Goal: Navigation & Orientation: Understand site structure

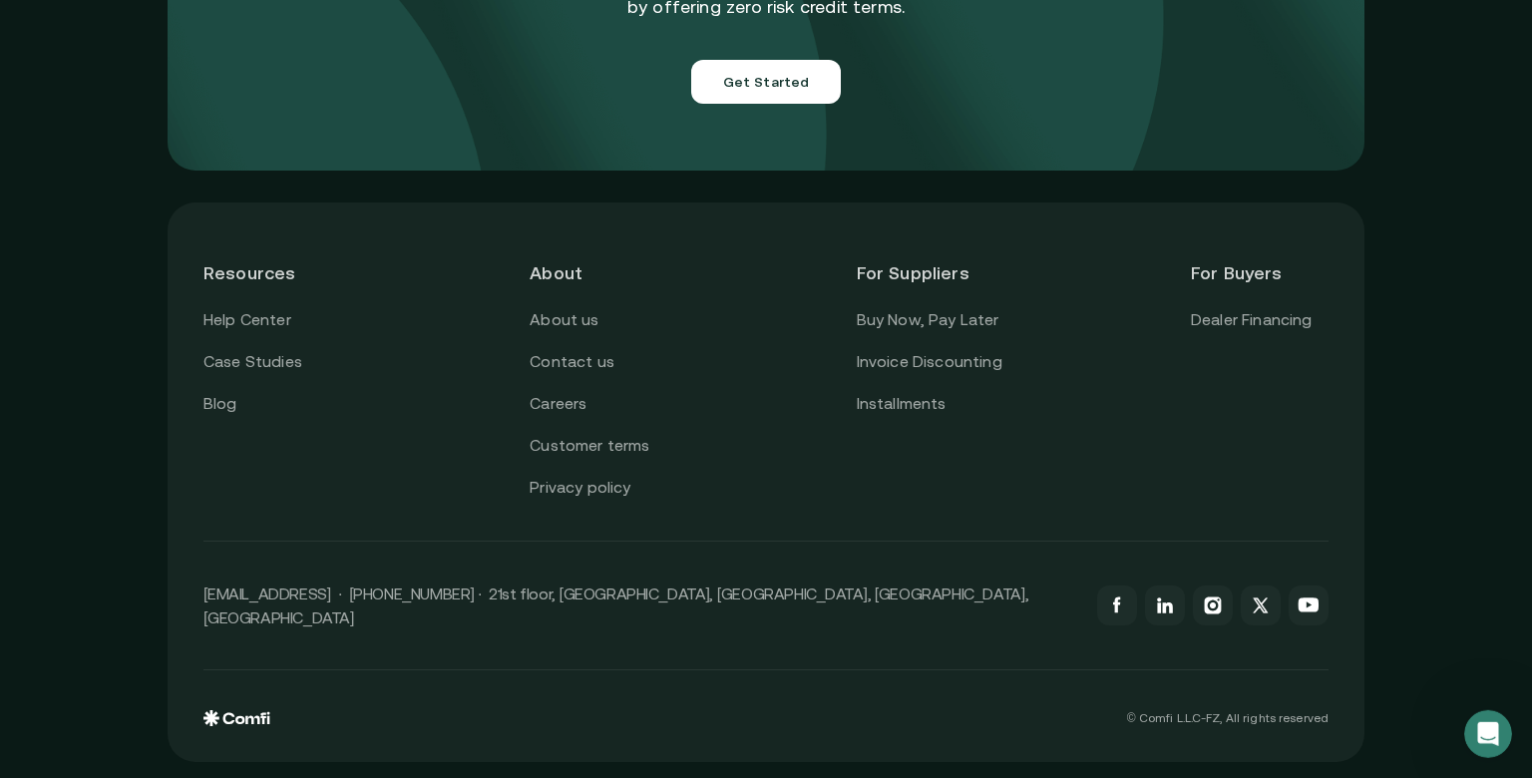
scroll to position [7266, 0]
click at [555, 307] on link "About us" at bounding box center [564, 320] width 69 height 26
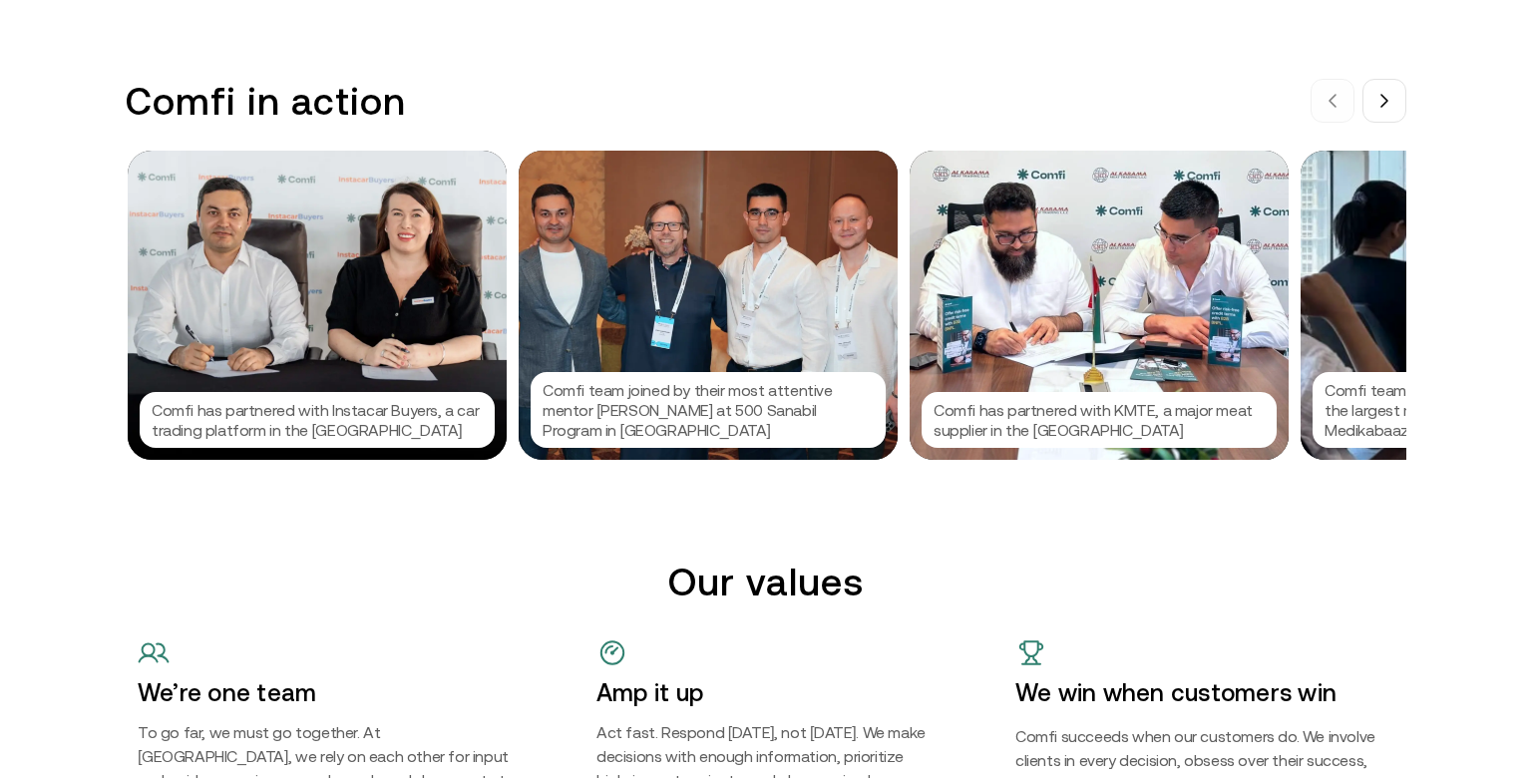
scroll to position [2029, 0]
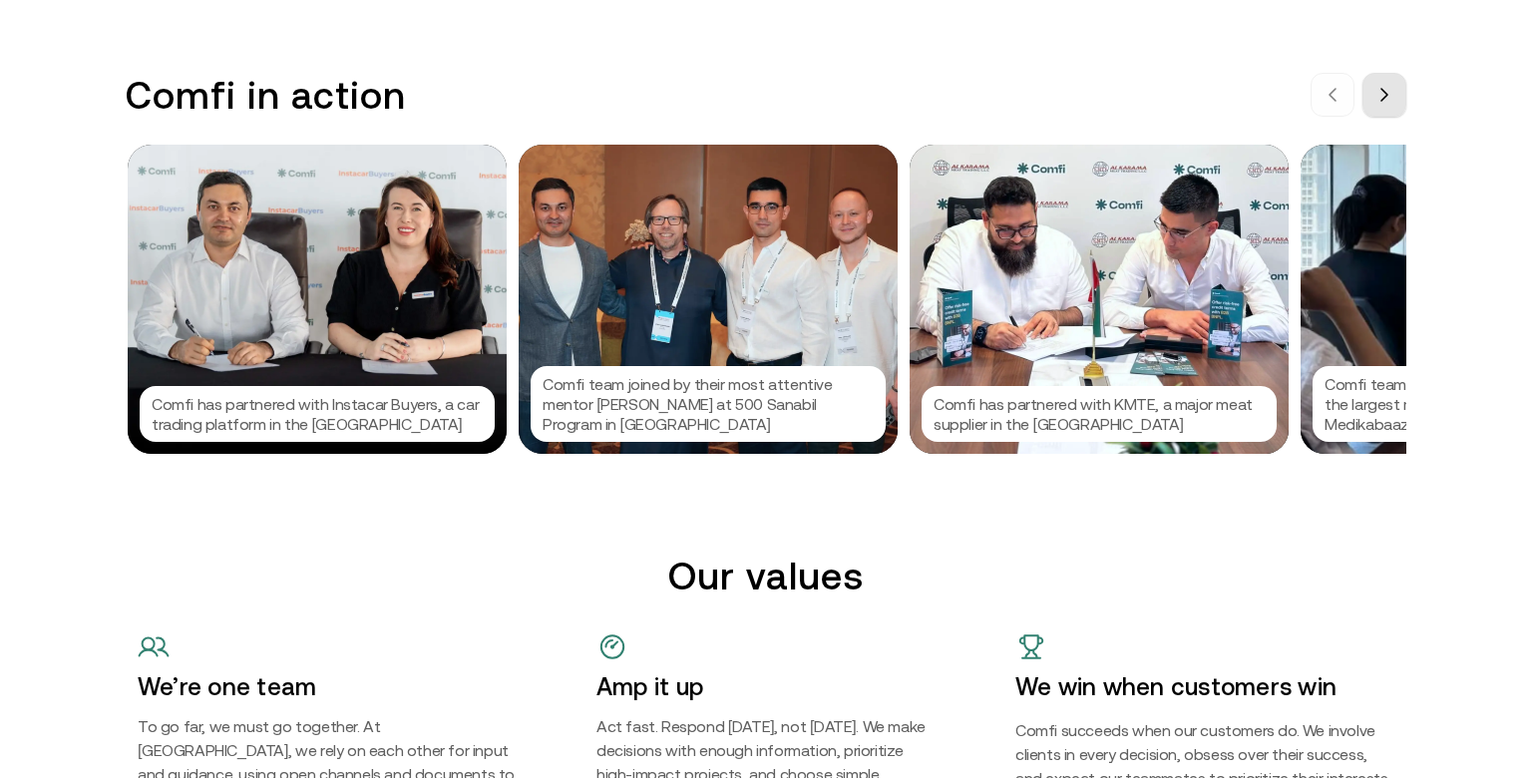
click at [1373, 117] on button at bounding box center [1385, 95] width 44 height 44
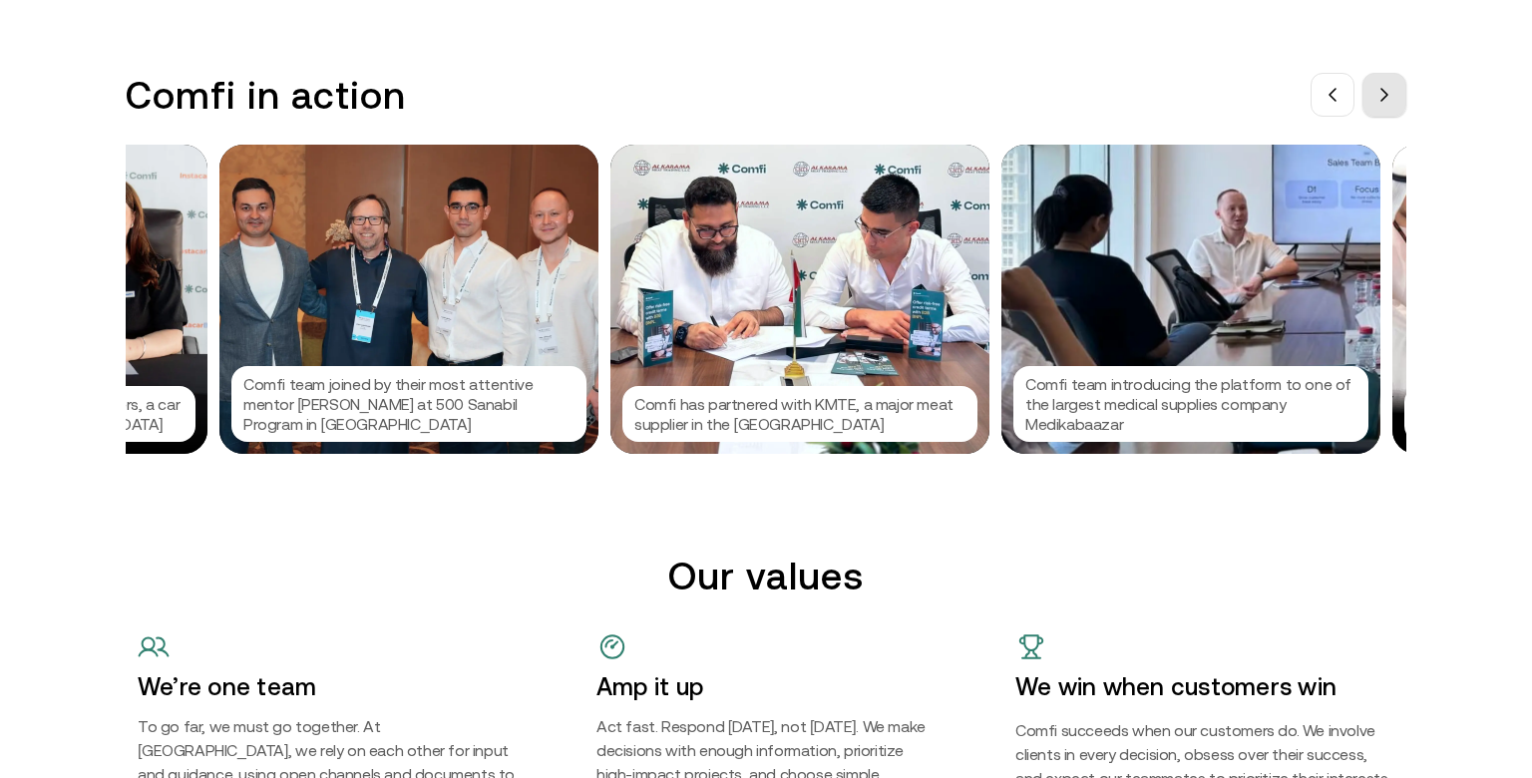
click at [1392, 117] on button at bounding box center [1385, 95] width 44 height 44
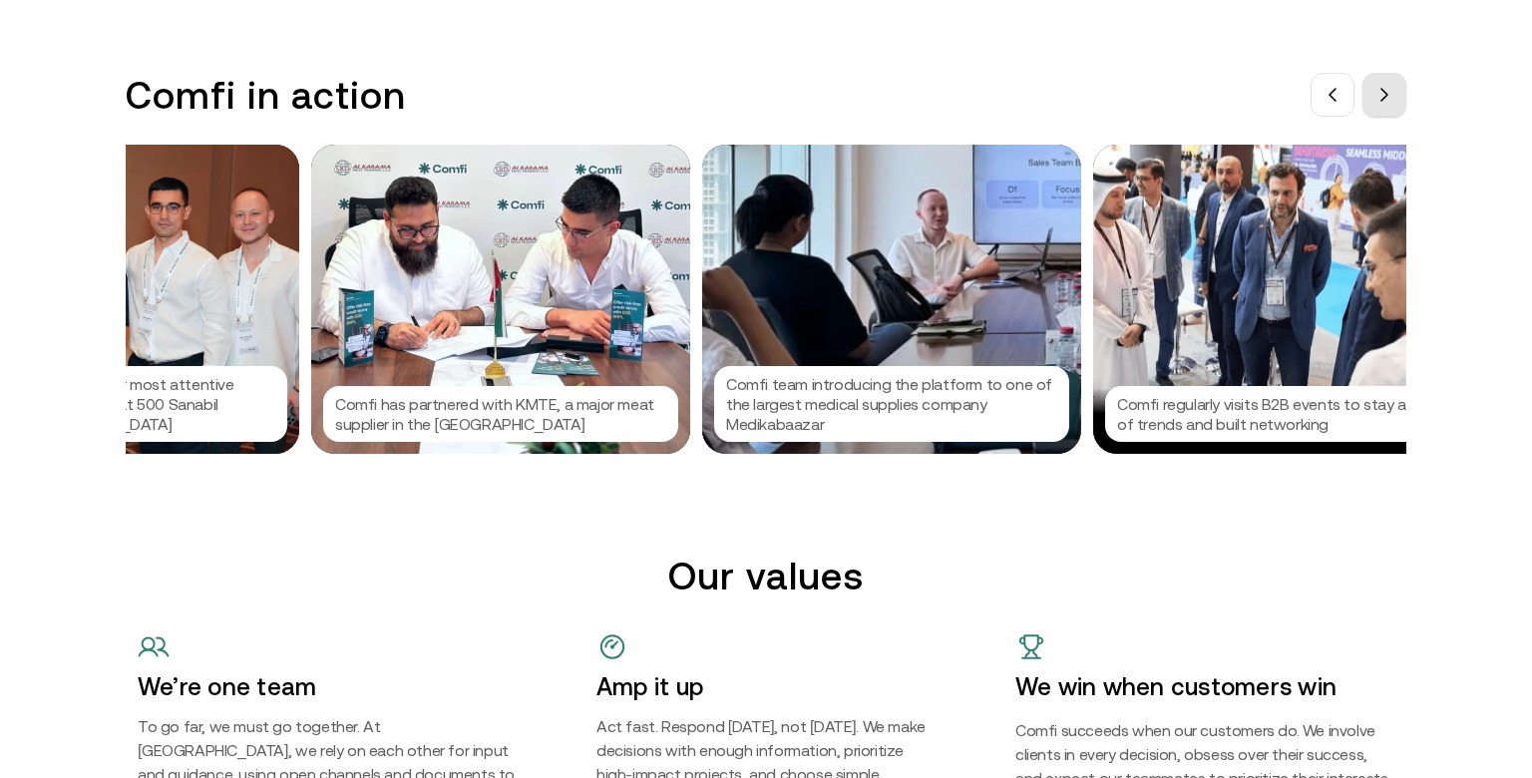
click at [1386, 103] on icon at bounding box center [1385, 95] width 16 height 16
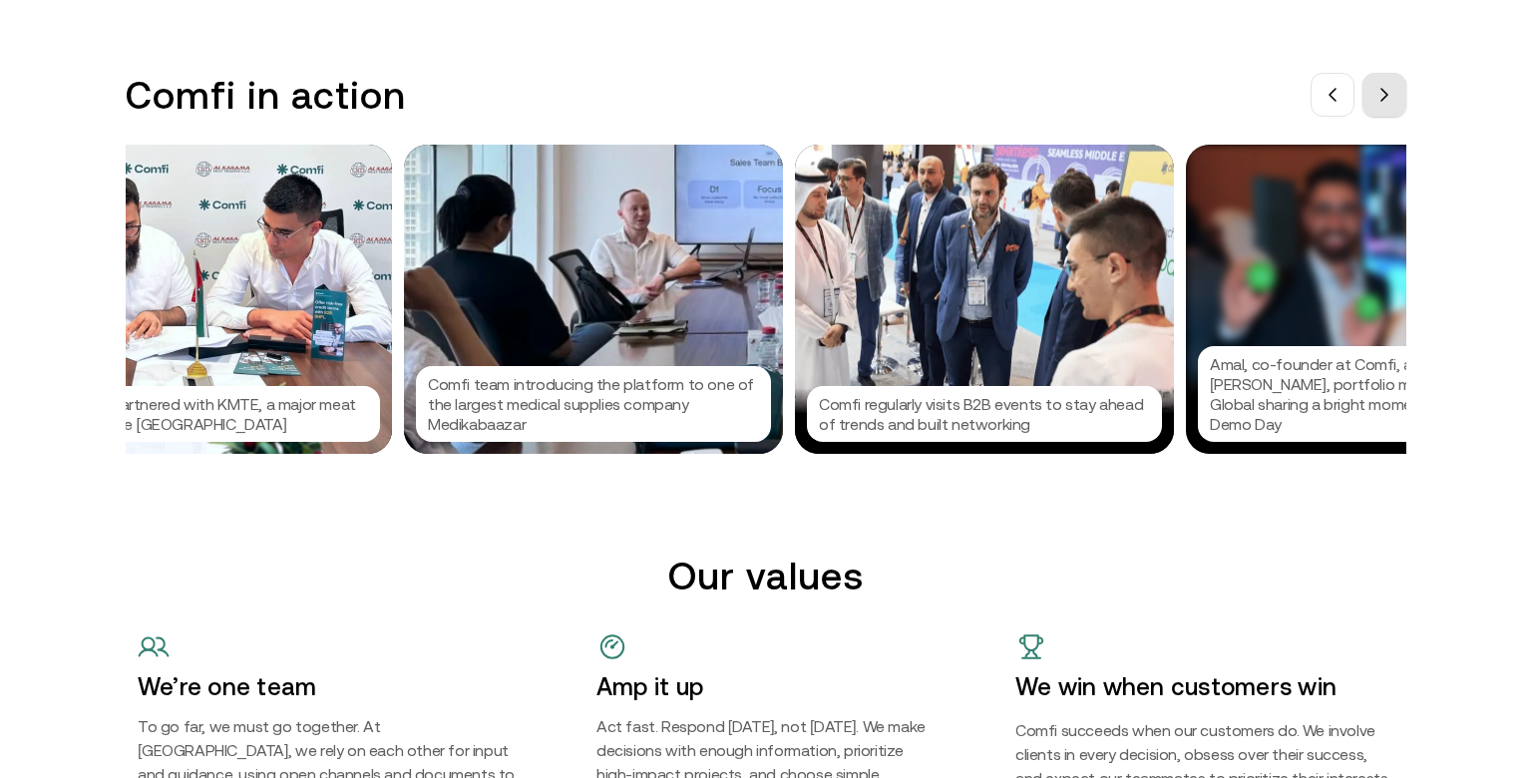
scroll to position [0, 898]
click at [1386, 103] on icon at bounding box center [1385, 95] width 16 height 16
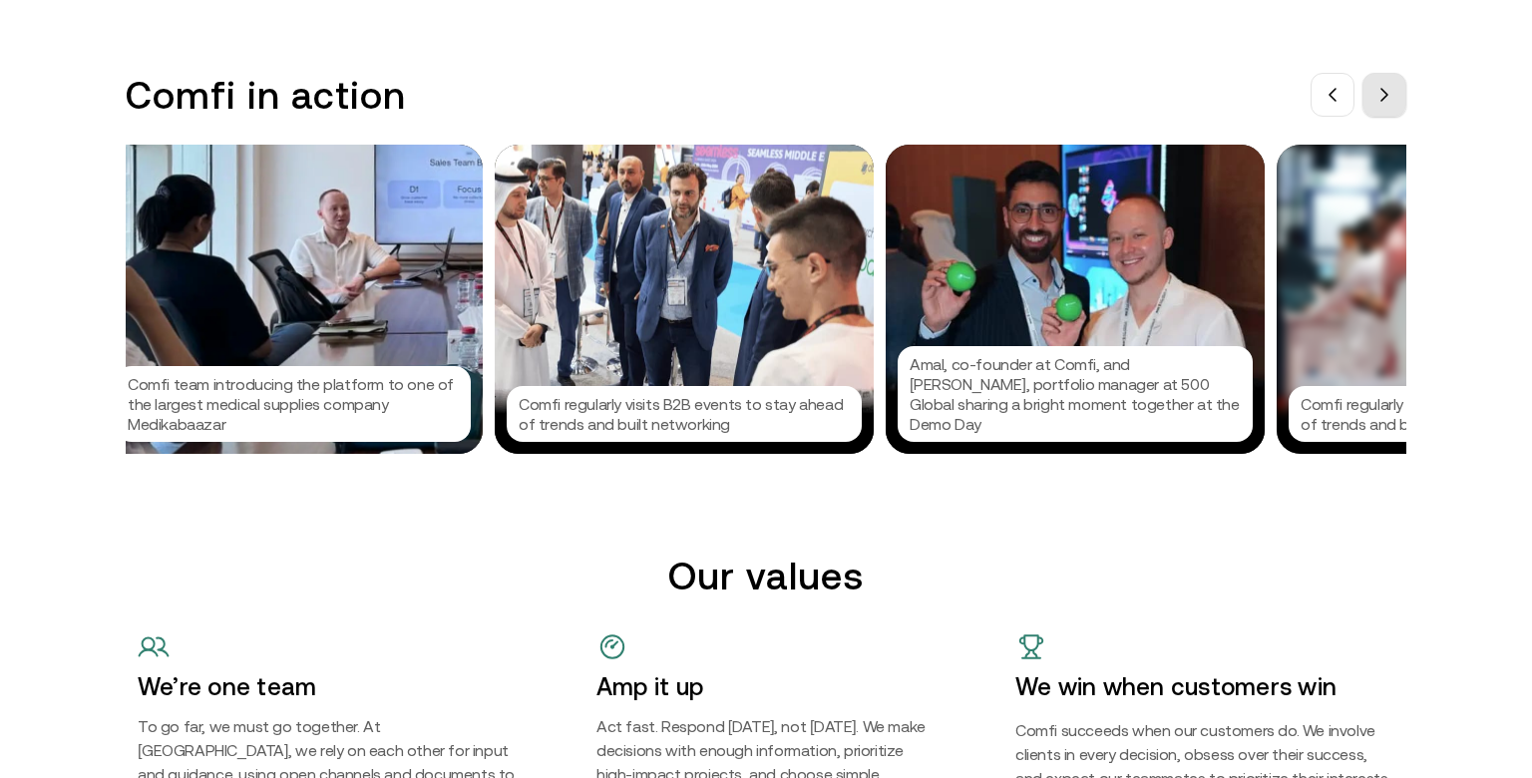
scroll to position [0, 1197]
click at [1386, 103] on icon at bounding box center [1385, 95] width 16 height 16
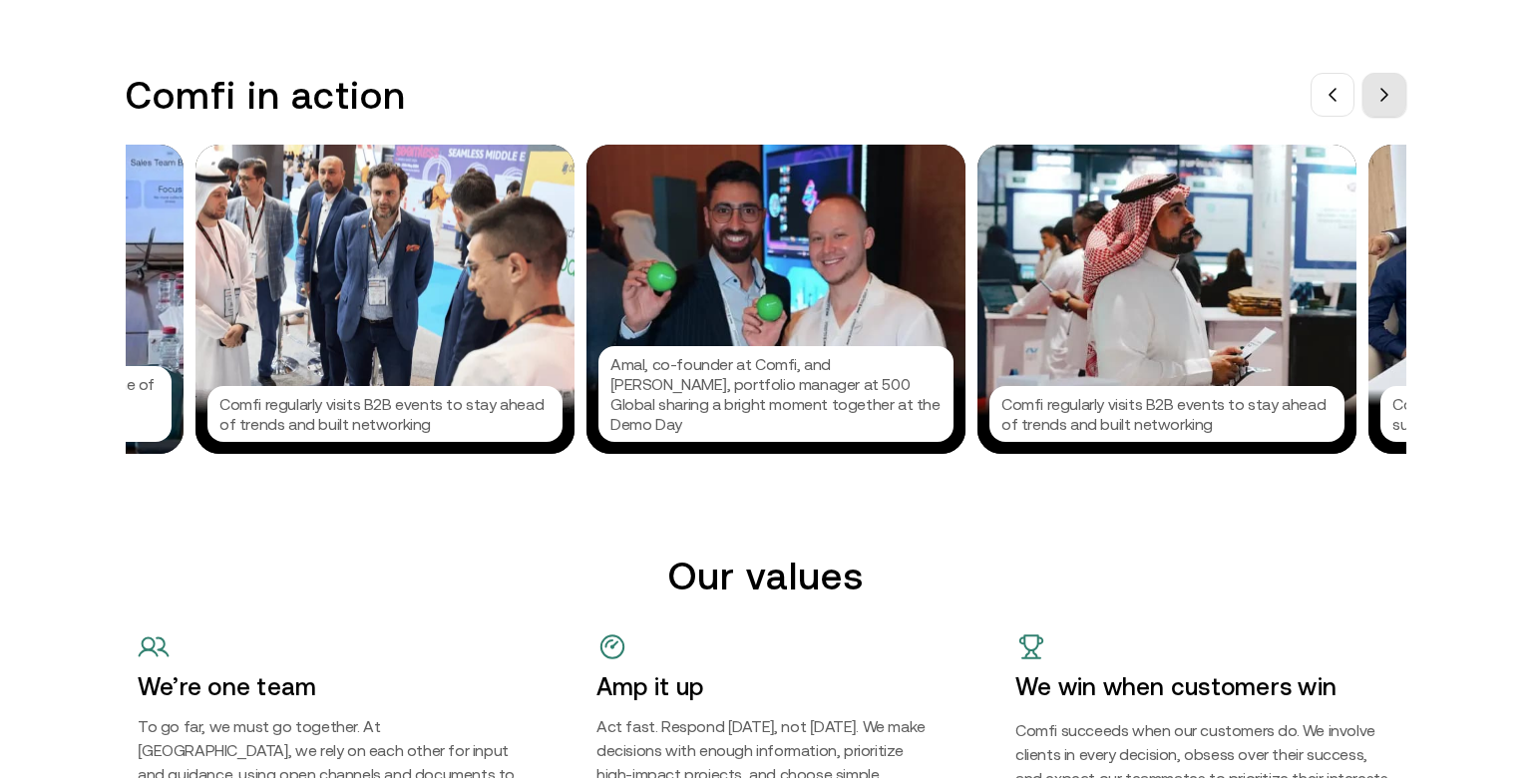
click at [1386, 103] on icon at bounding box center [1385, 95] width 16 height 16
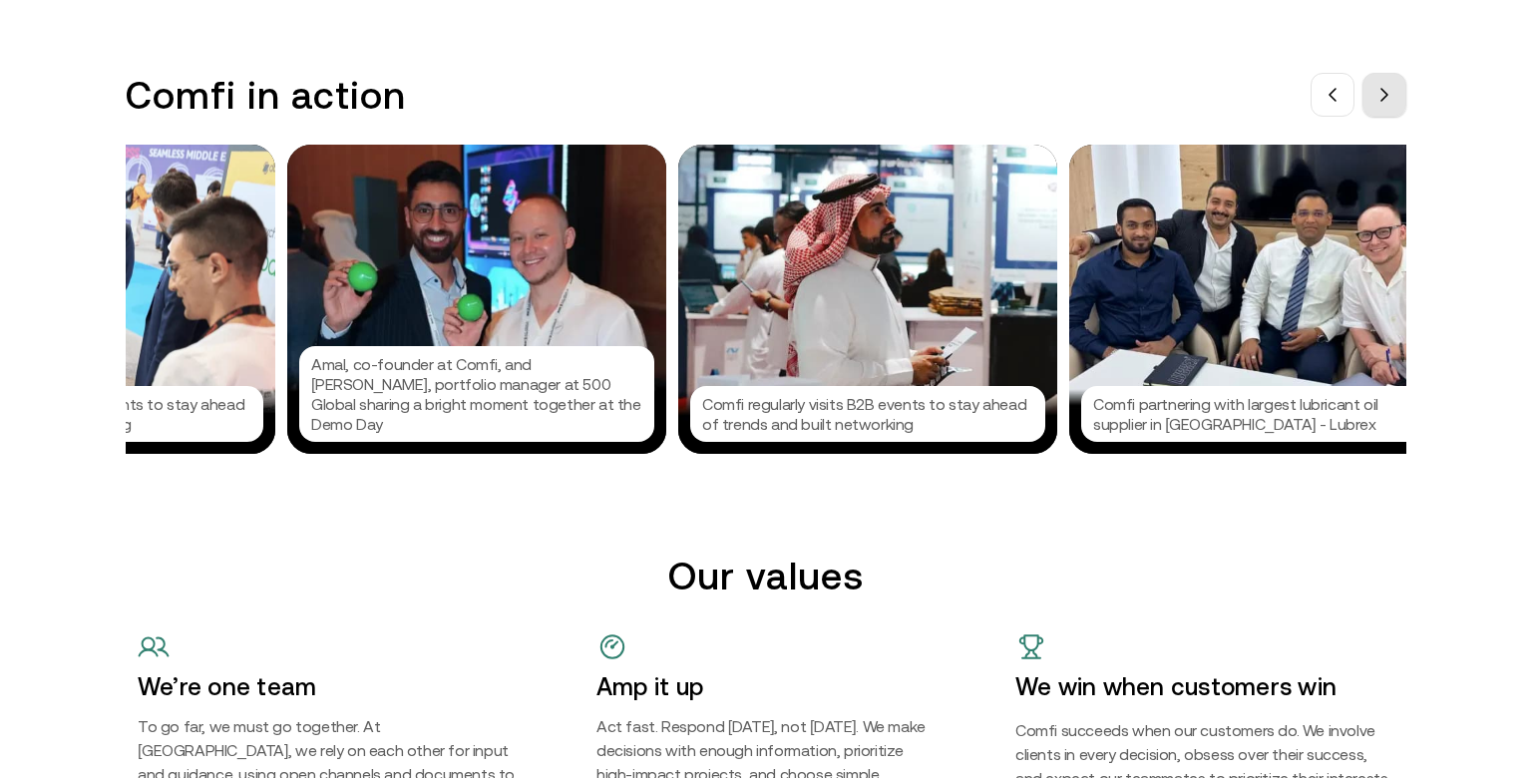
click at [1386, 103] on icon at bounding box center [1385, 95] width 16 height 16
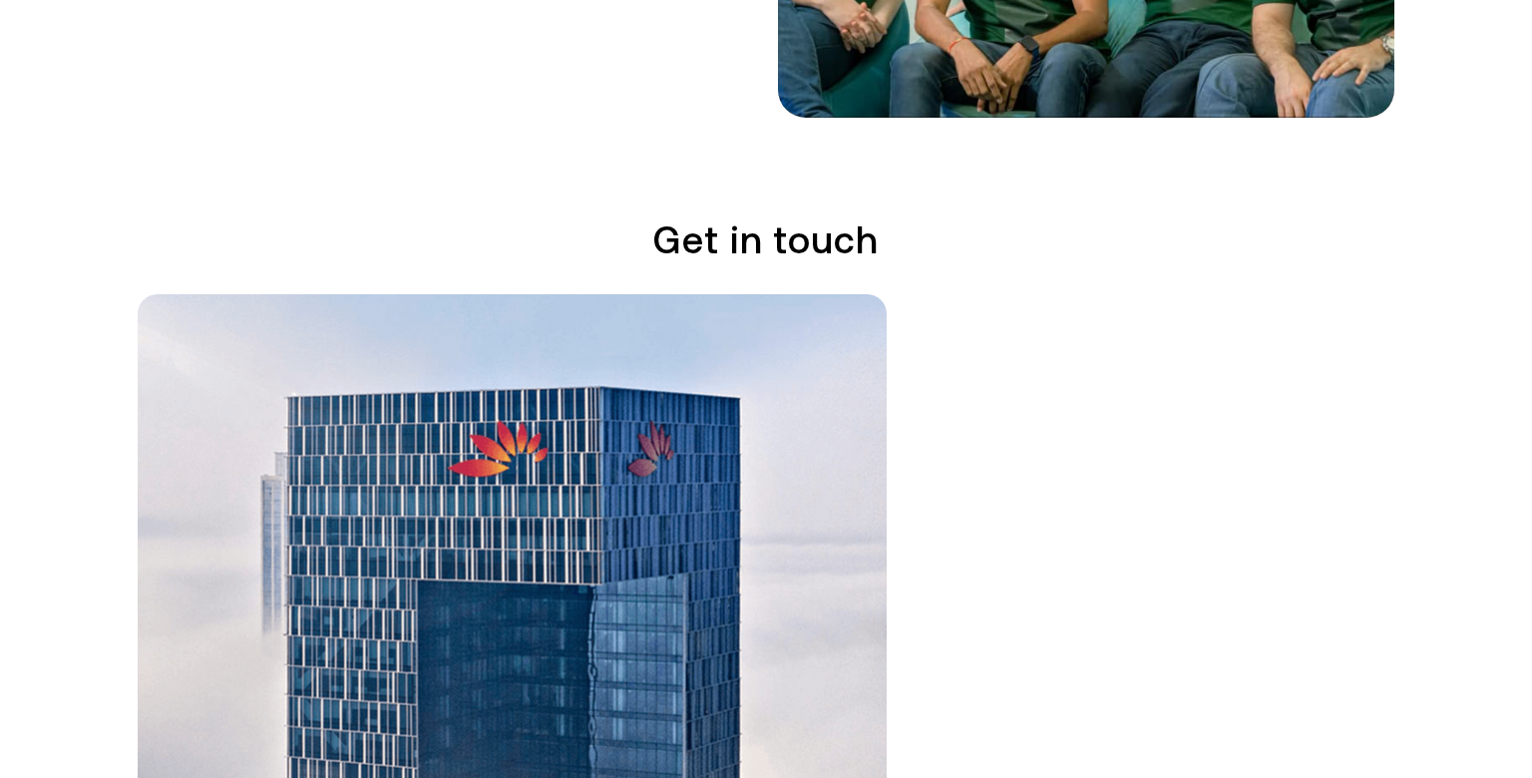
scroll to position [3605, 0]
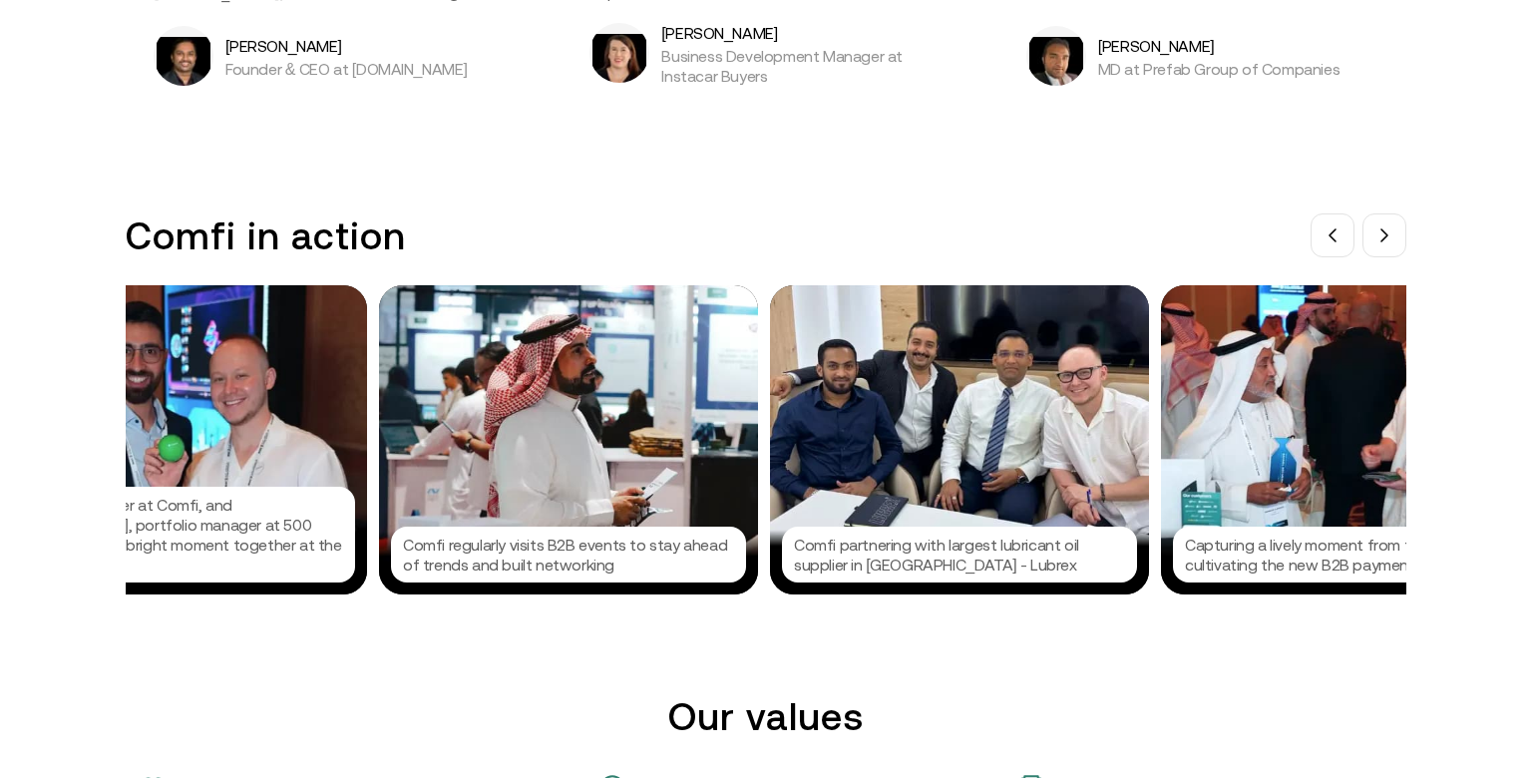
scroll to position [0, 0]
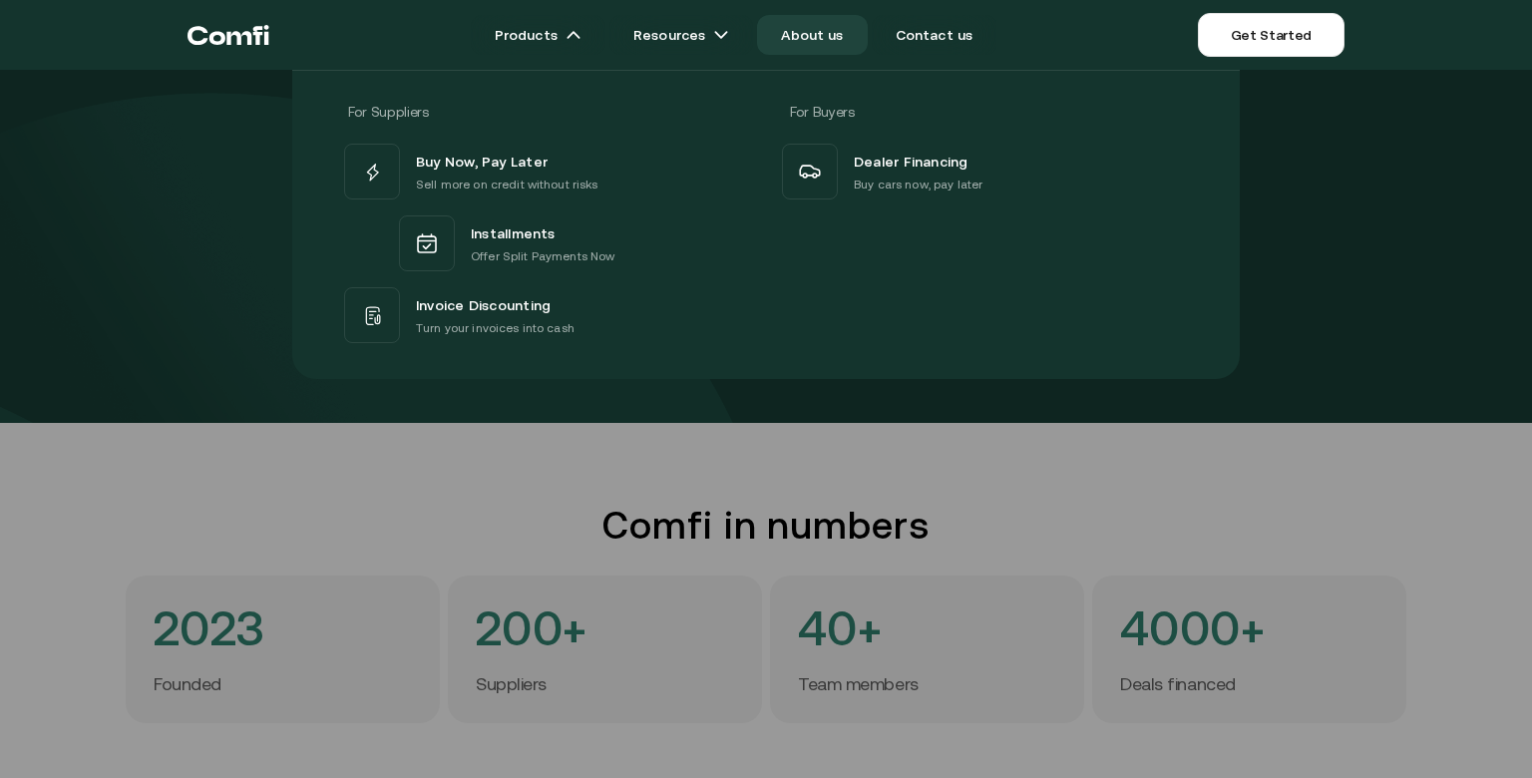
click at [234, 32] on icon "Return to the top of the Comfi home page" at bounding box center [229, 35] width 82 height 60
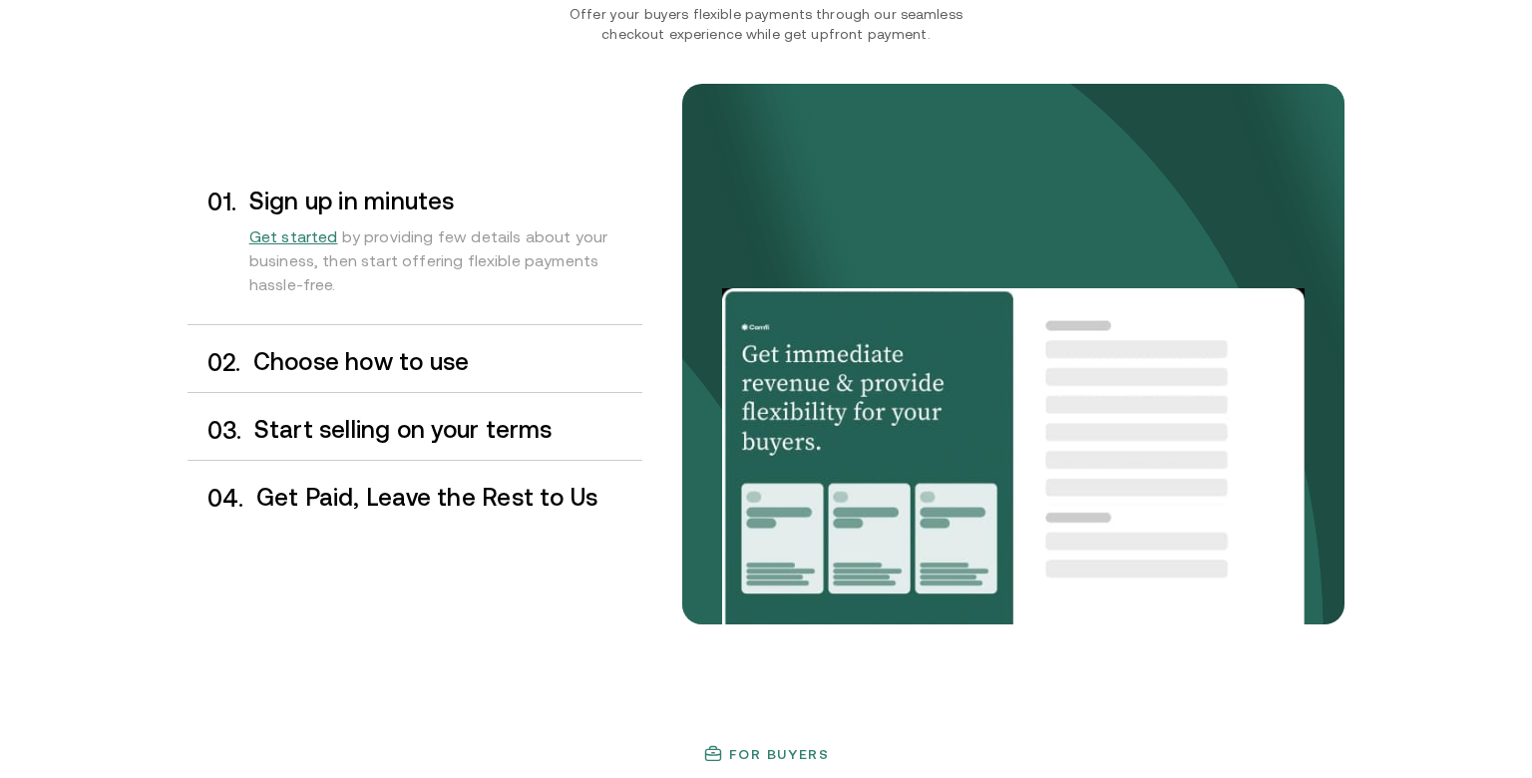
scroll to position [1635, 0]
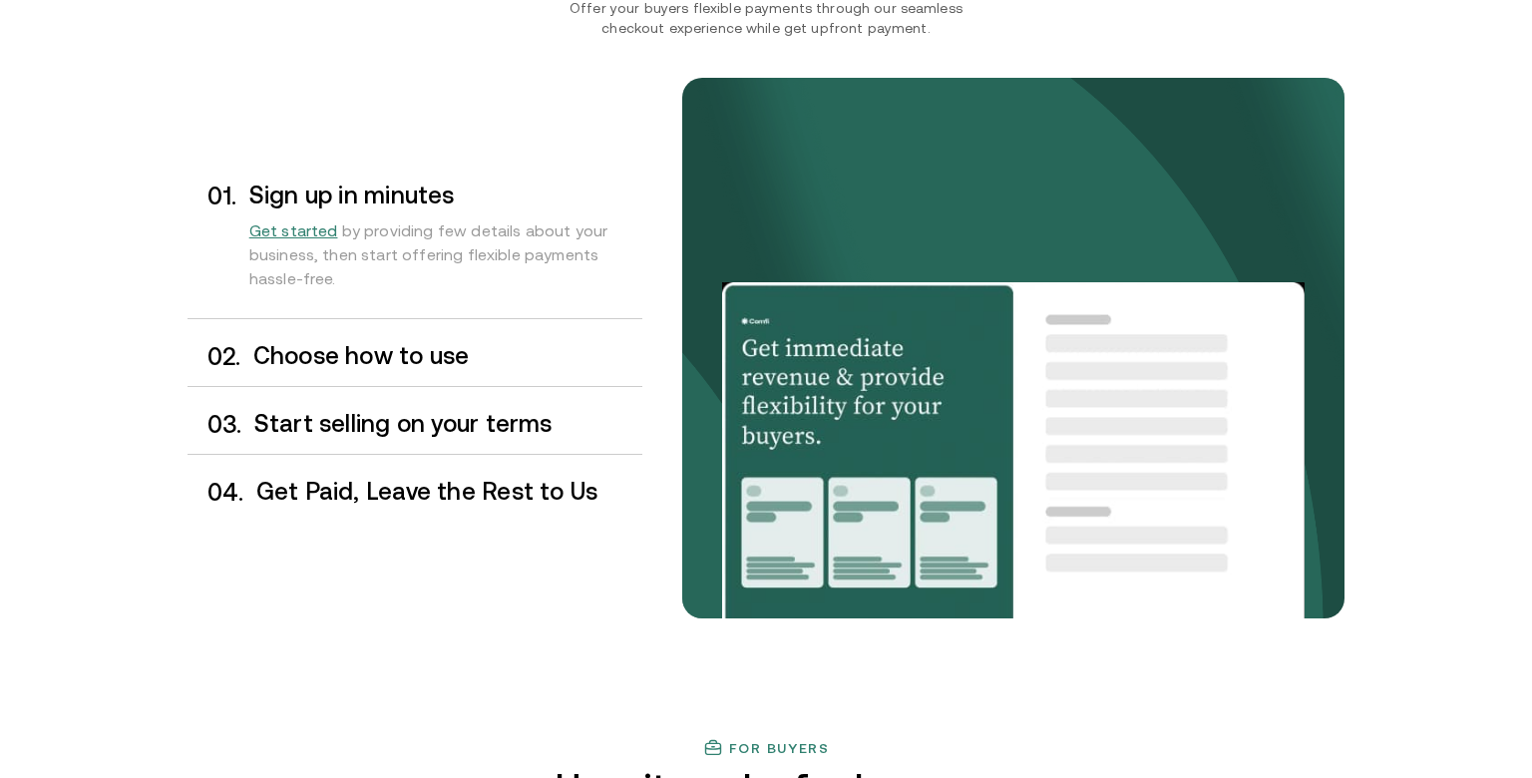
click at [270, 369] on h3 "Choose how to use" at bounding box center [447, 356] width 389 height 26
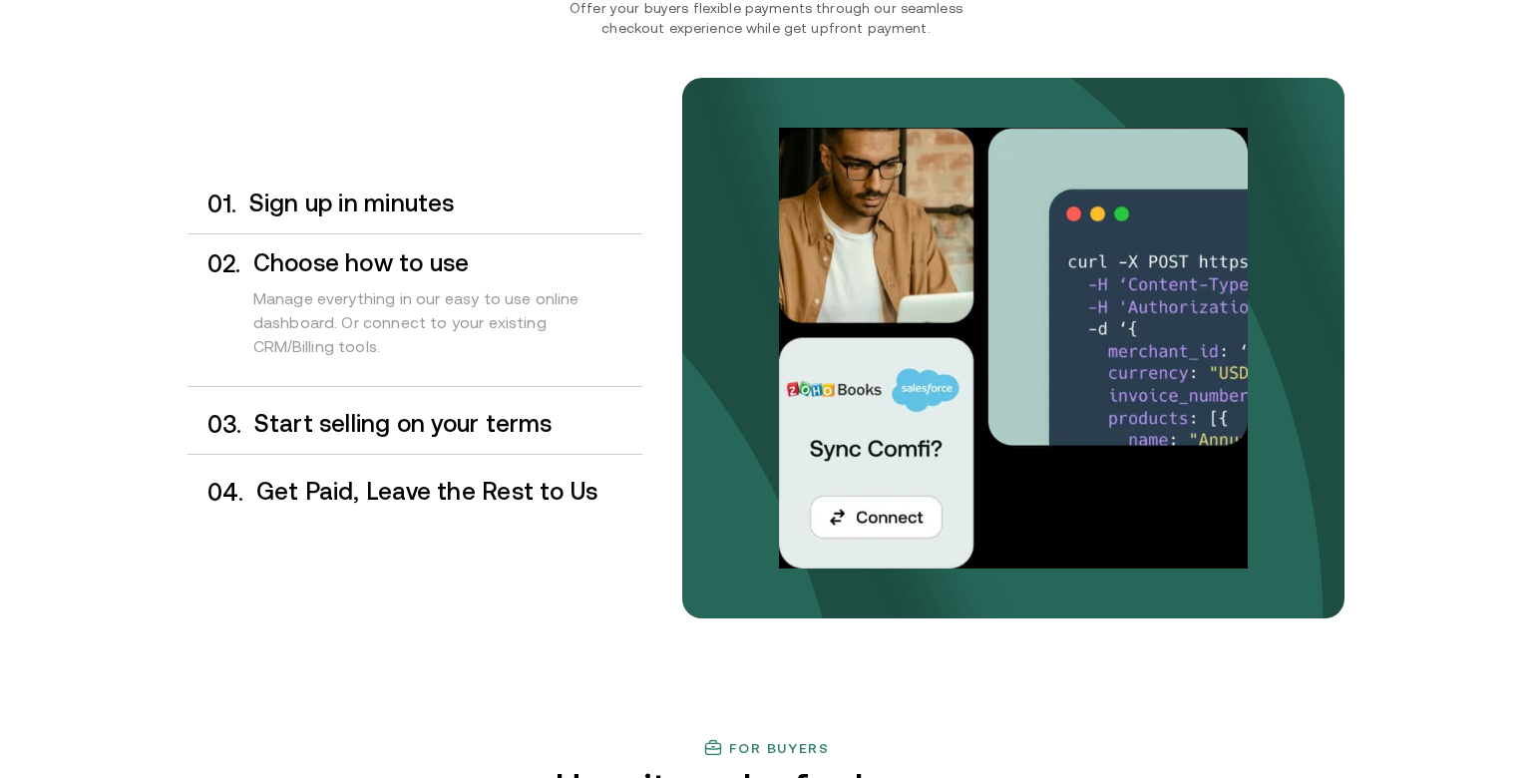
click at [289, 437] on h3 "Start selling on your terms" at bounding box center [448, 424] width 388 height 26
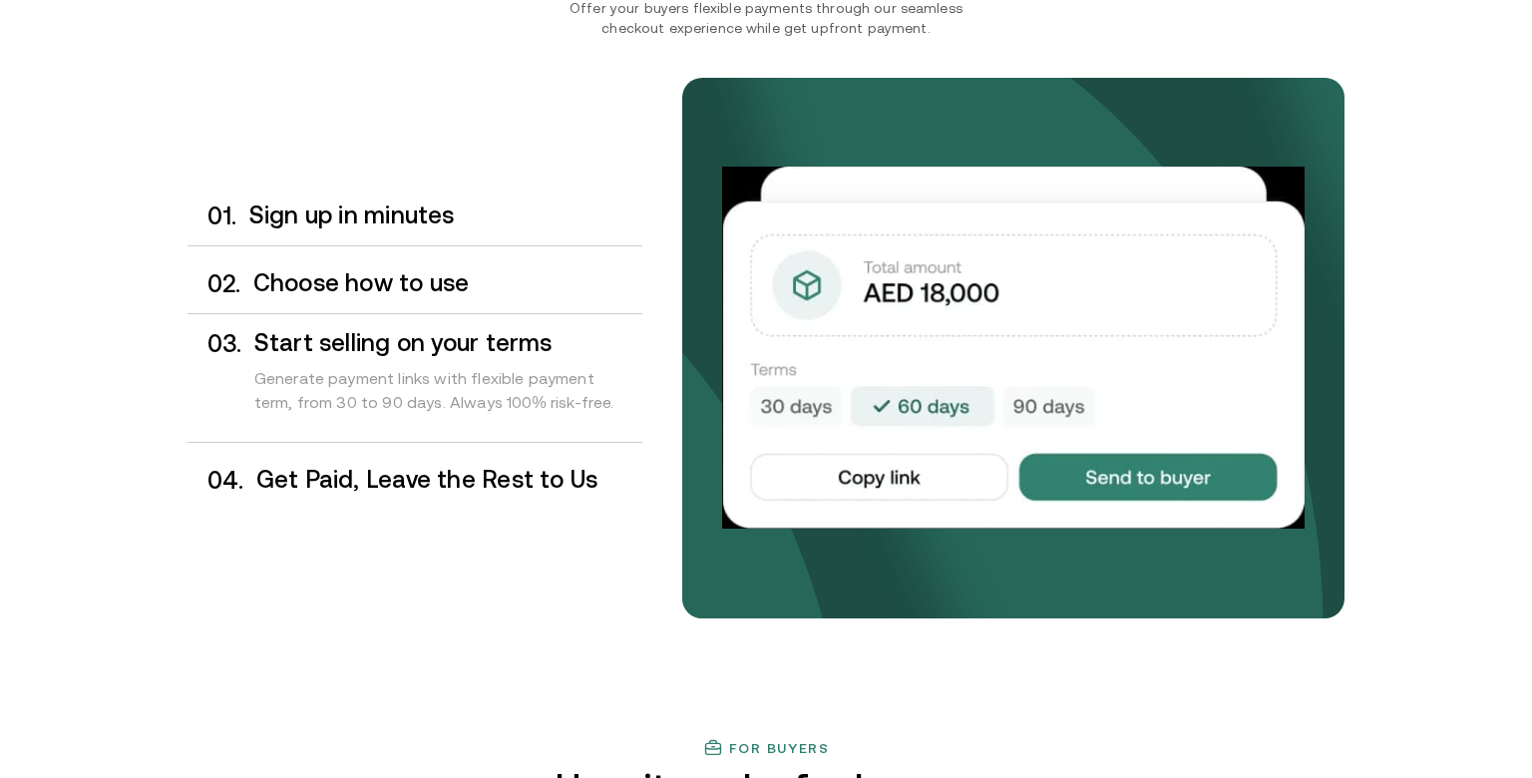
click at [425, 493] on h3 "Get Paid, Leave the Rest to Us" at bounding box center [449, 480] width 386 height 26
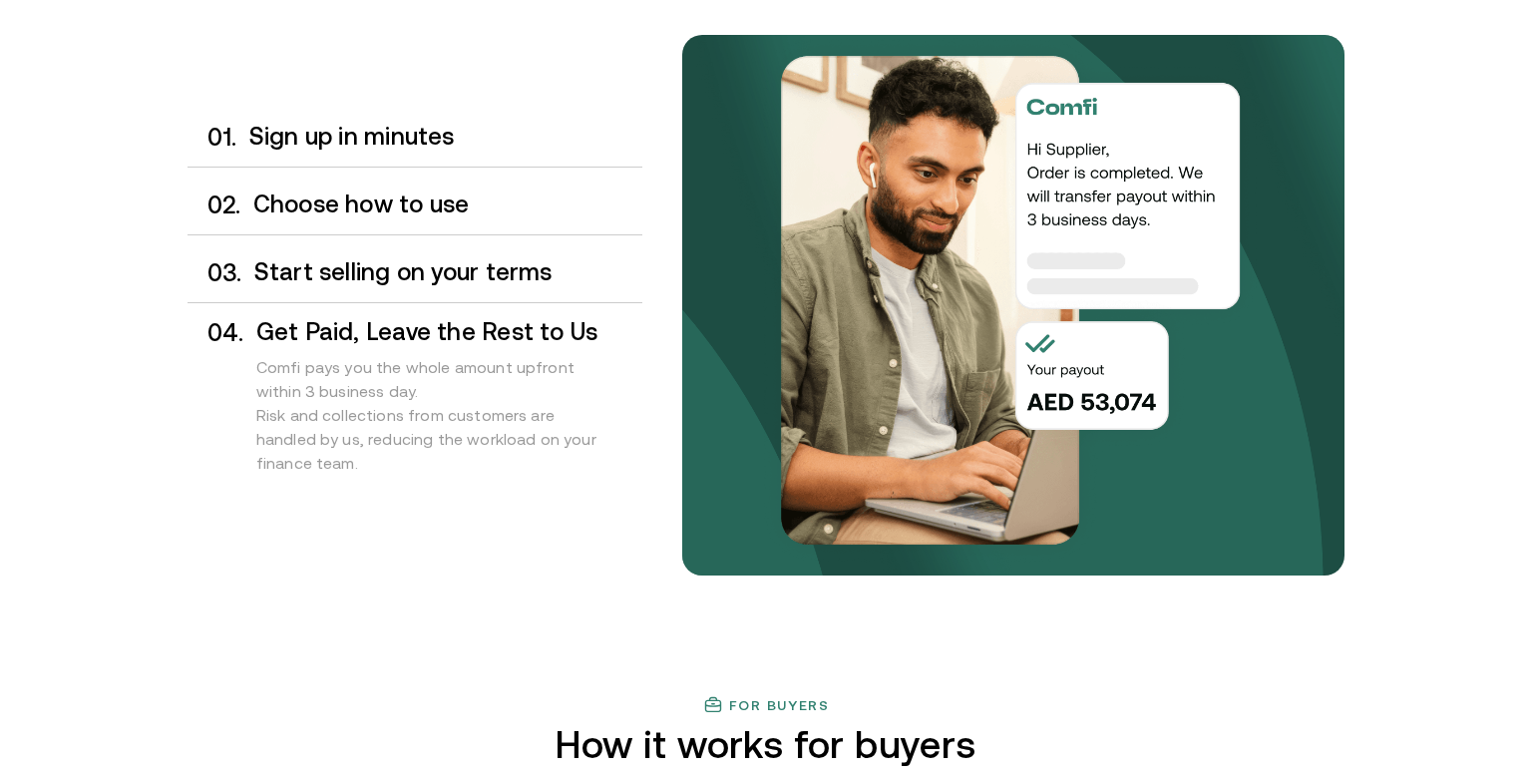
scroll to position [1661, 0]
